Goal: Transaction & Acquisition: Purchase product/service

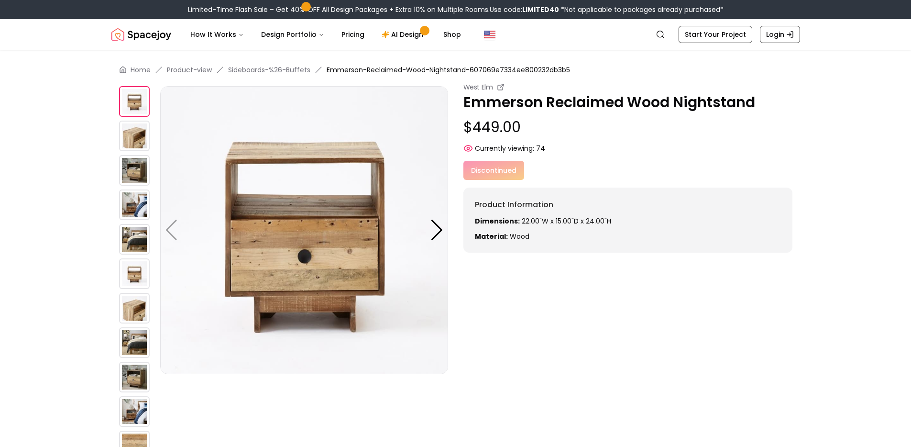
click at [504, 173] on div "Discontinued" at bounding box center [627, 170] width 329 height 19
click at [451, 228] on div "West Elm Emmerson Reclaimed Wood Nightstand $449.00 Currently viewing: 74 West …" at bounding box center [455, 290] width 673 height 417
click at [437, 230] on div at bounding box center [436, 230] width 13 height 21
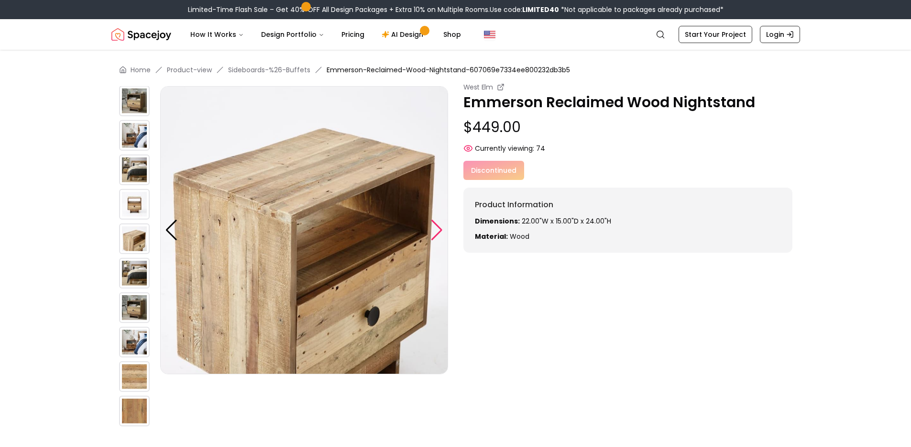
click at [437, 230] on div at bounding box center [436, 230] width 13 height 21
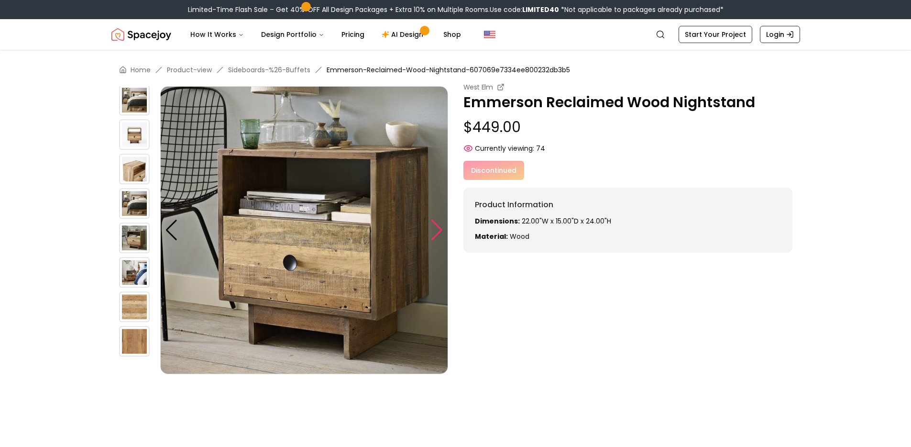
click at [437, 230] on div at bounding box center [436, 230] width 13 height 21
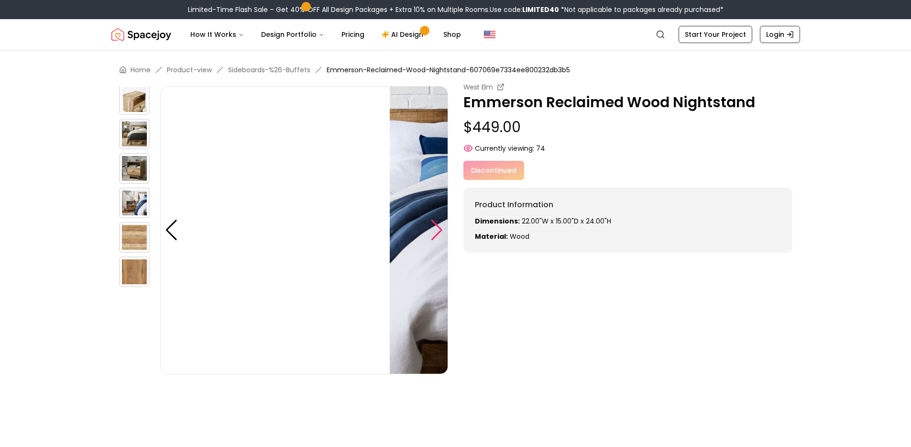
click at [437, 230] on div at bounding box center [436, 230] width 13 height 21
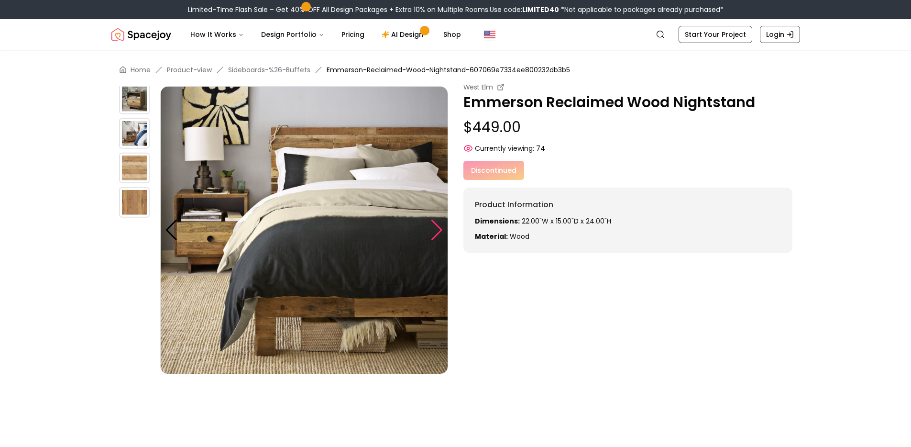
click at [437, 230] on div at bounding box center [436, 230] width 13 height 21
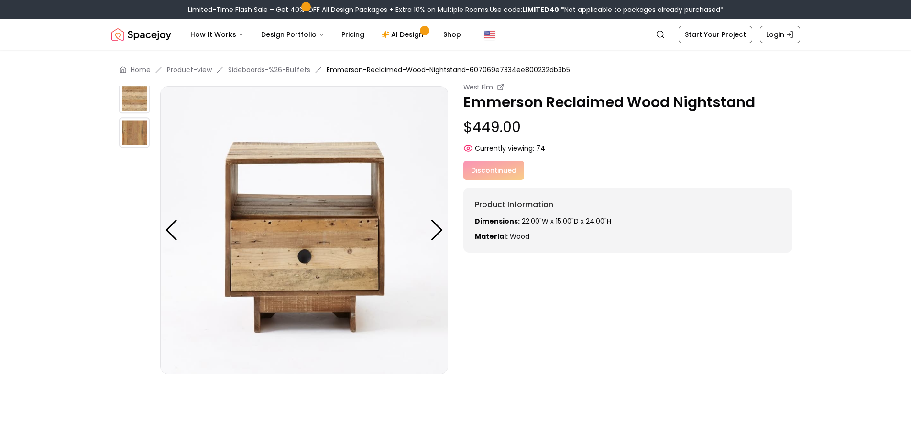
click at [536, 121] on p "$449.00" at bounding box center [627, 127] width 329 height 17
click at [126, 89] on img at bounding box center [134, 98] width 31 height 31
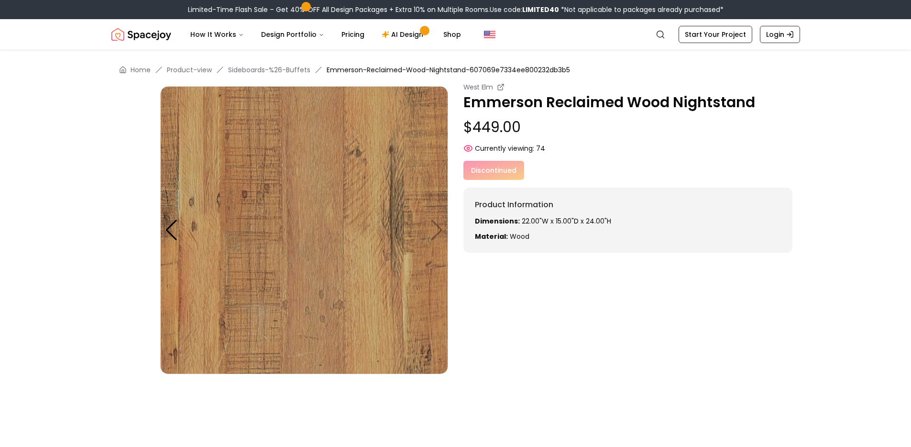
click at [150, 142] on div at bounding box center [139, 292] width 41 height 413
click at [394, 68] on span "Emmerson-Reclaimed-Wood-Nightstand-607069e7334ee800232db3b5" at bounding box center [448, 70] width 243 height 10
click at [393, 71] on span "Emmerson-Reclaimed-Wood-Nightstand-607069e7334ee800232db3b5" at bounding box center [448, 70] width 243 height 10
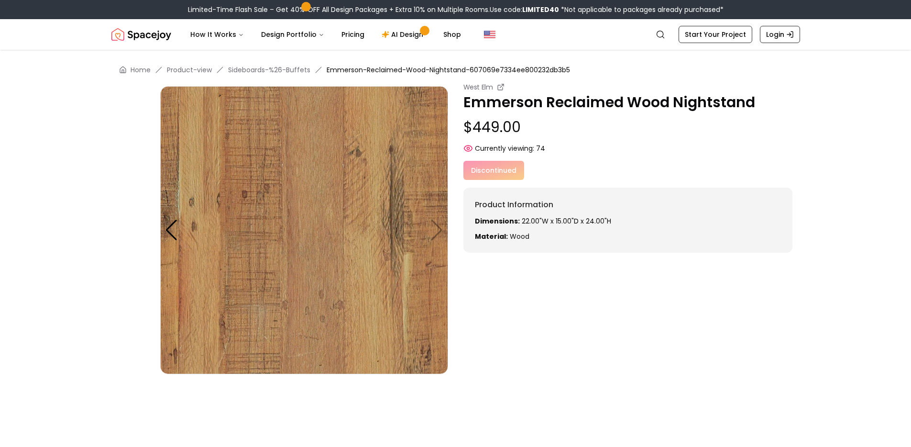
click at [506, 164] on div "Discontinued" at bounding box center [627, 170] width 329 height 19
click at [504, 153] on span "Currently viewing:" at bounding box center [504, 148] width 59 height 10
